Goal: Task Accomplishment & Management: Complete application form

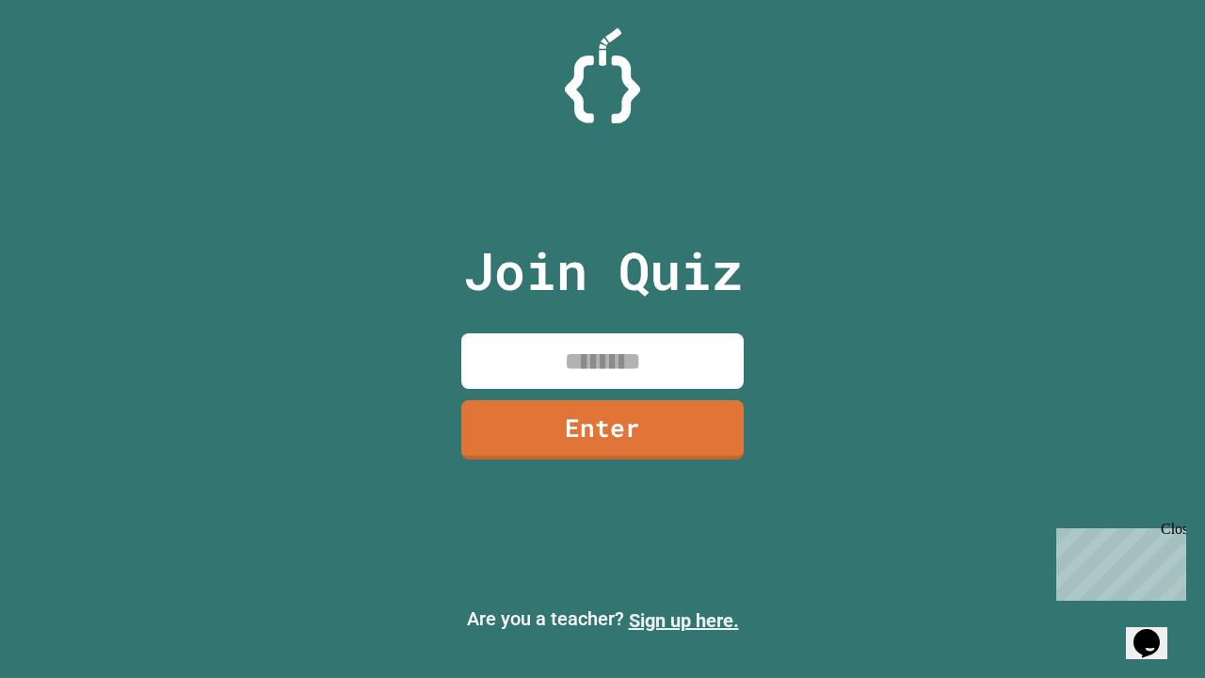
click at [683, 620] on link "Sign up here." at bounding box center [684, 620] width 110 height 23
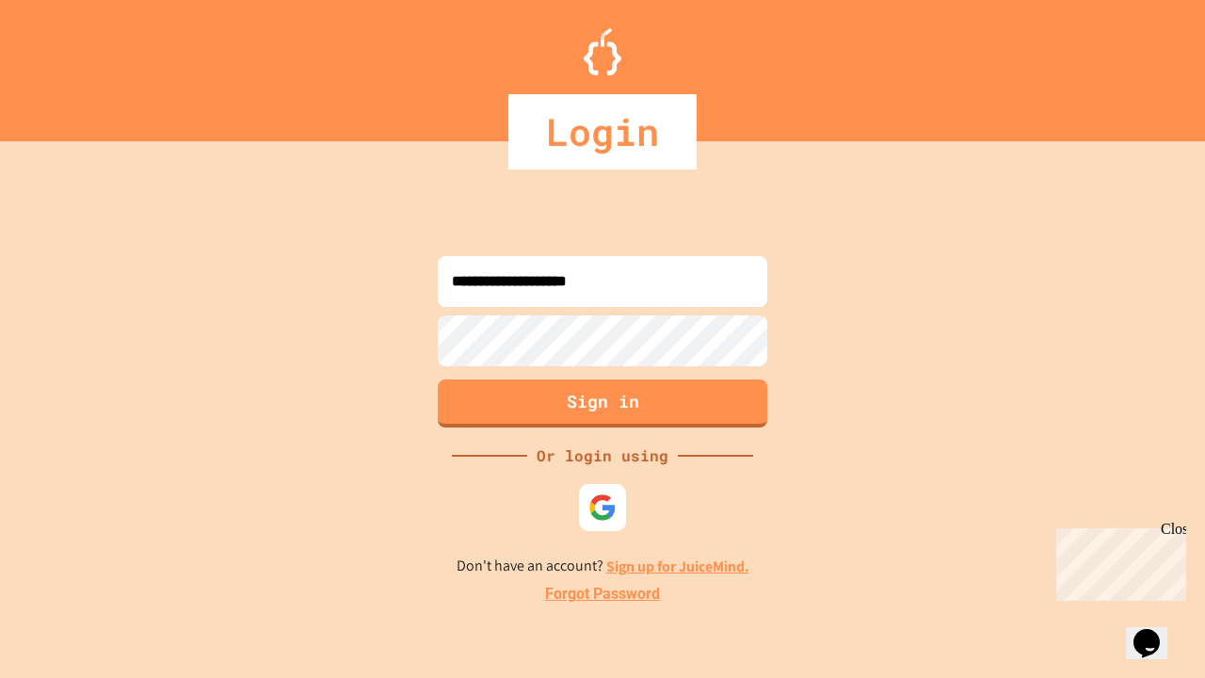
type input "**********"
